Goal: Information Seeking & Learning: Find specific page/section

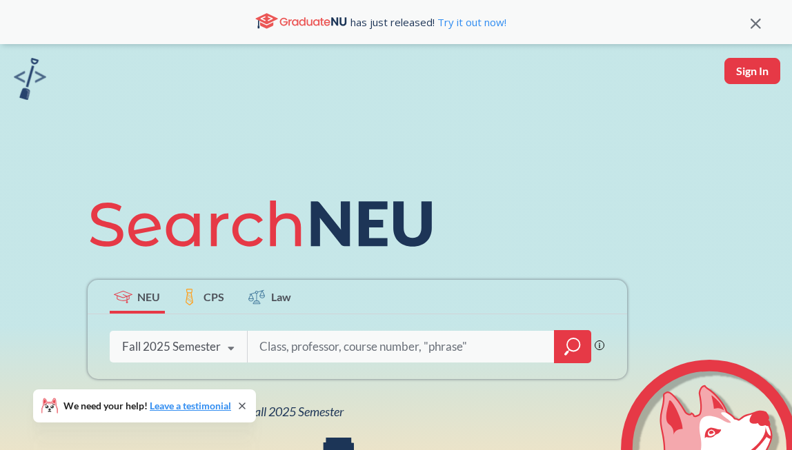
click at [175, 344] on div "Fall 2025 Semester" at bounding box center [171, 346] width 99 height 15
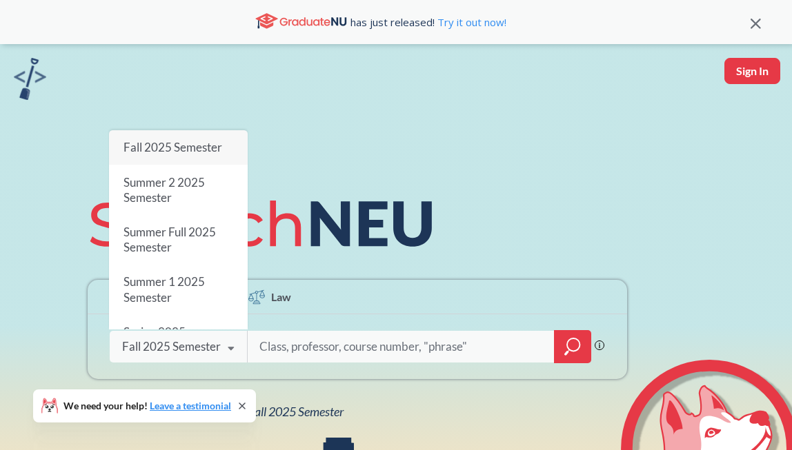
click at [169, 148] on span "Fall 2025 Semester" at bounding box center [172, 147] width 99 height 14
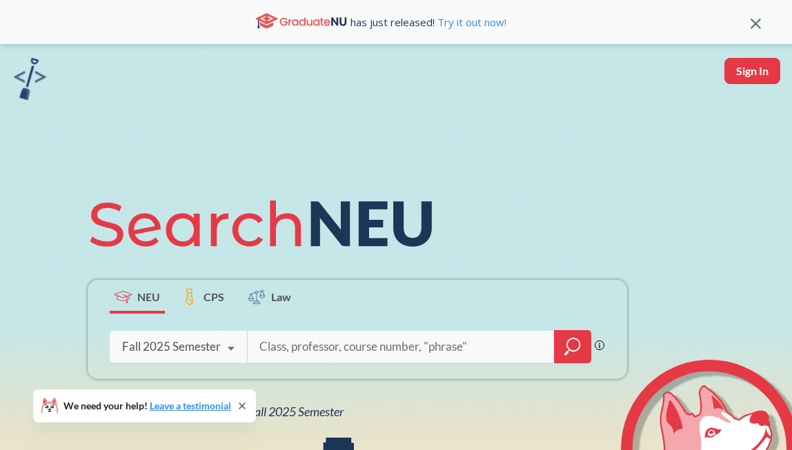
click at [334, 346] on input "search" at bounding box center [401, 347] width 287 height 29
type input "BIOE 5115"
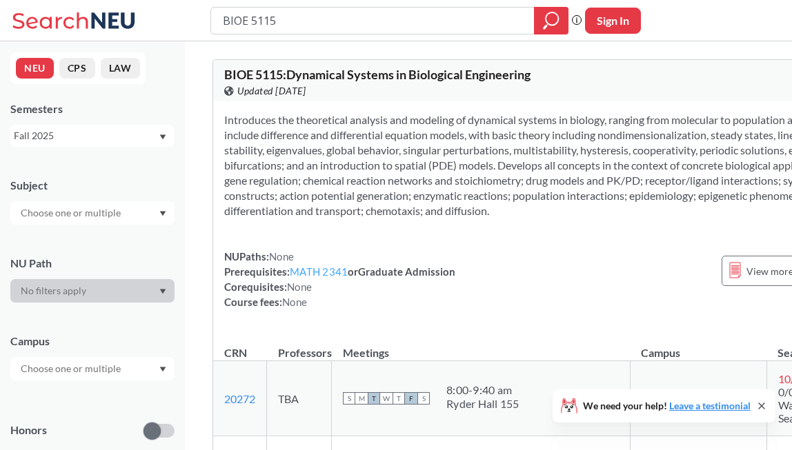
click at [315, 278] on link "MATH 2341" at bounding box center [319, 272] width 58 height 12
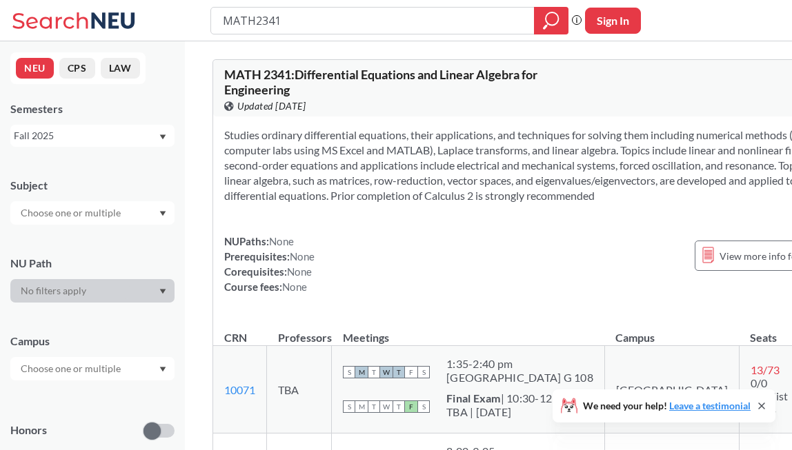
type input "BIOE 5115"
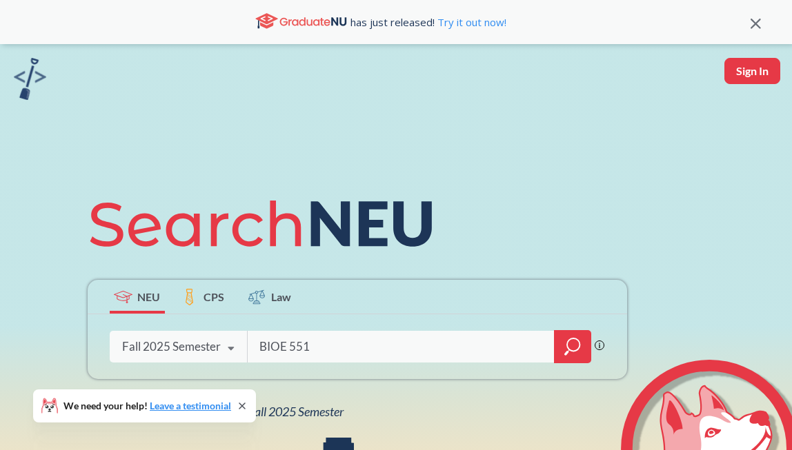
type input "BIOE 5510"
type input "BIOE 5520"
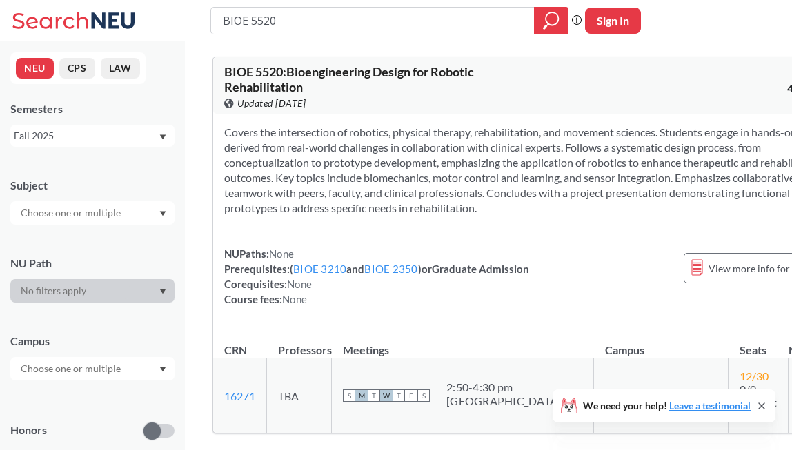
scroll to position [2, 0]
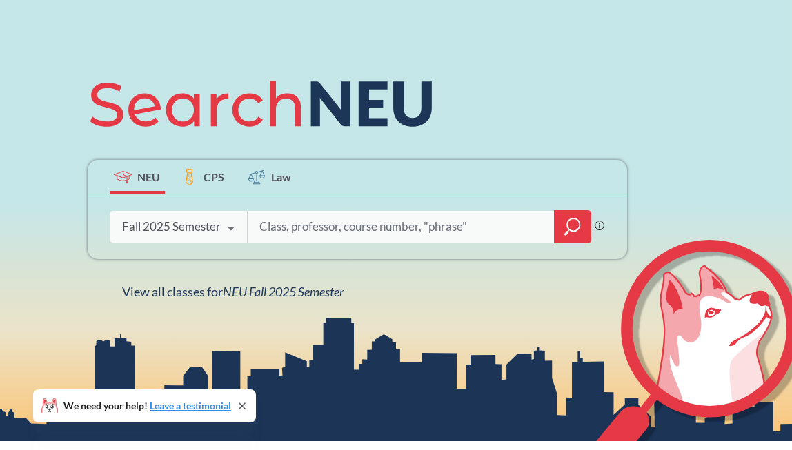
scroll to position [119, 0]
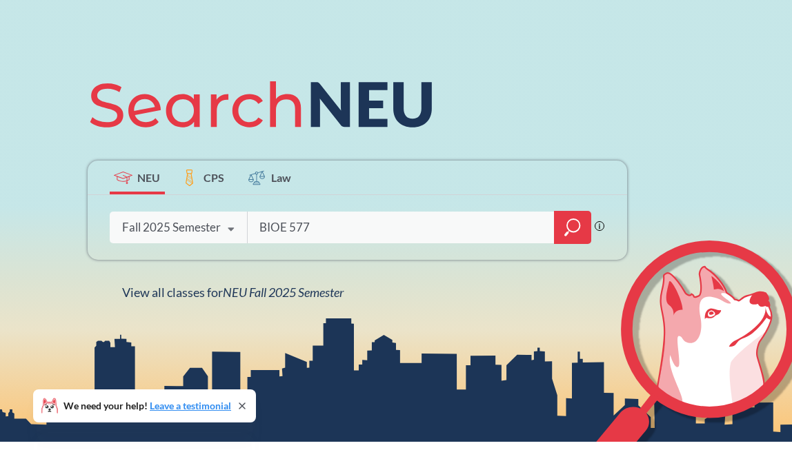
type input "BIOE 5770"
